Goal: Entertainment & Leisure: Consume media (video, audio)

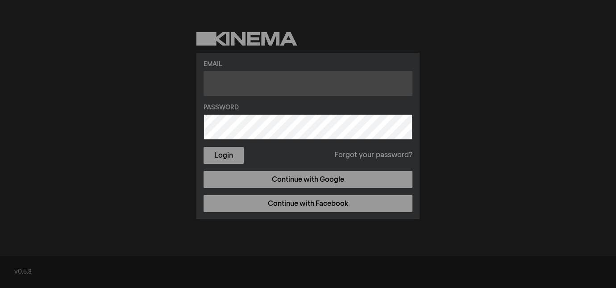
click at [271, 87] on input "text" at bounding box center [307, 83] width 209 height 25
type input "[EMAIL_ADDRESS][DOMAIN_NAME]"
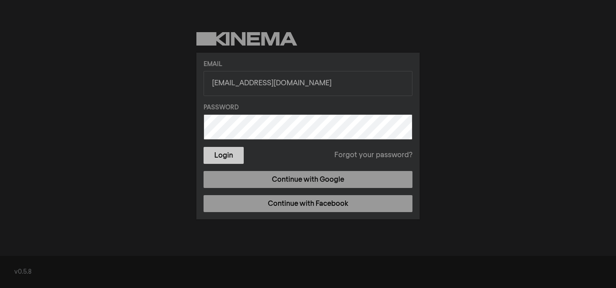
click at [220, 151] on button "Login" at bounding box center [223, 155] width 40 height 17
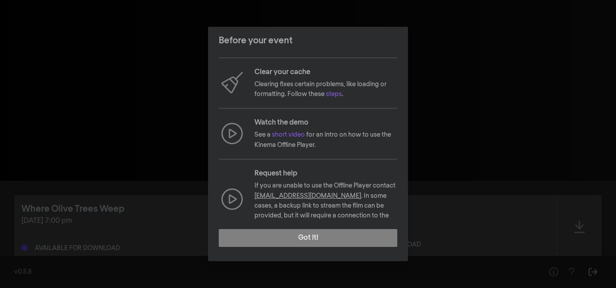
scroll to position [95, 0]
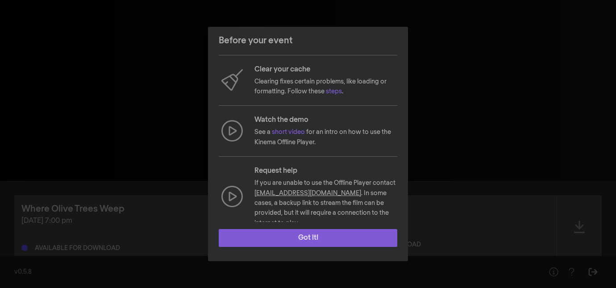
click at [331, 237] on button "Got it!" at bounding box center [308, 238] width 178 height 18
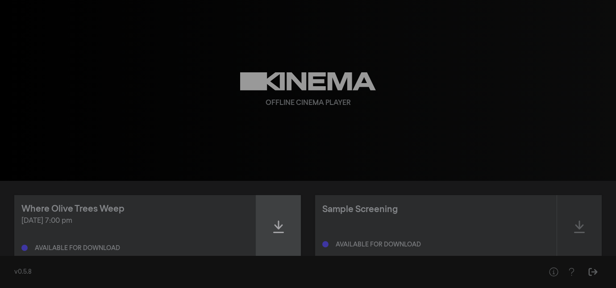
click at [276, 226] on icon at bounding box center [278, 226] width 11 height 12
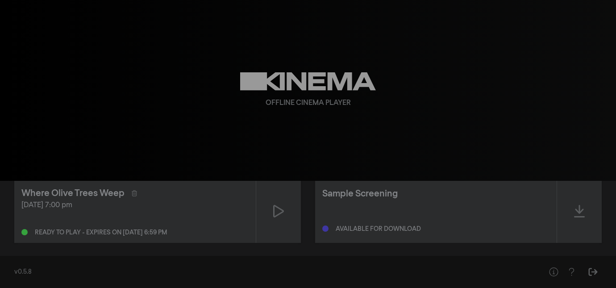
scroll to position [0, 0]
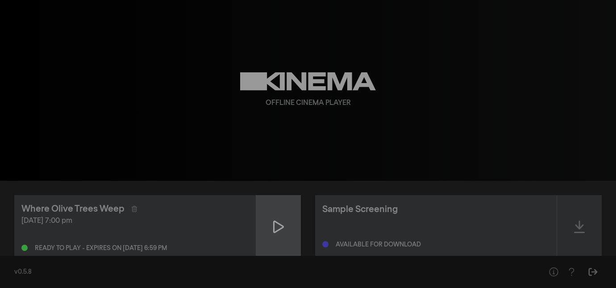
click at [270, 228] on div at bounding box center [278, 226] width 45 height 63
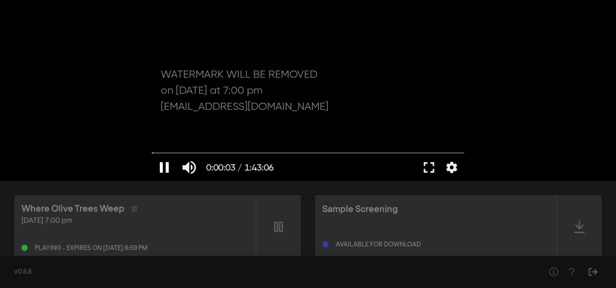
click at [163, 165] on button "pause" at bounding box center [164, 167] width 25 height 27
click at [162, 167] on button "play_arrow" at bounding box center [164, 167] width 25 height 27
click at [174, 152] on input "Seek" at bounding box center [308, 152] width 312 height 5
click at [199, 152] on input "Seek" at bounding box center [308, 152] width 312 height 5
click at [254, 151] on input "Seek" at bounding box center [308, 152] width 312 height 5
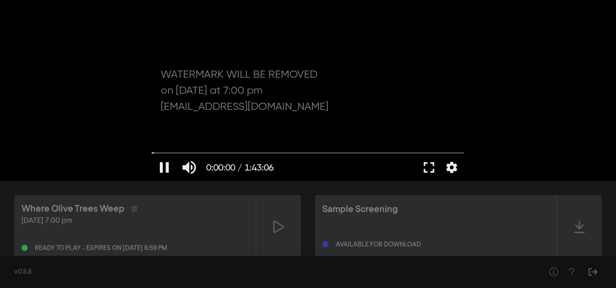
drag, startPoint x: 254, startPoint y: 152, endPoint x: 142, endPoint y: 154, distance: 111.6
click at [152, 155] on input "Seek" at bounding box center [308, 152] width 312 height 5
click at [164, 166] on button "pause" at bounding box center [164, 167] width 25 height 27
type input "0.58333"
